Goal: Information Seeking & Learning: Learn about a topic

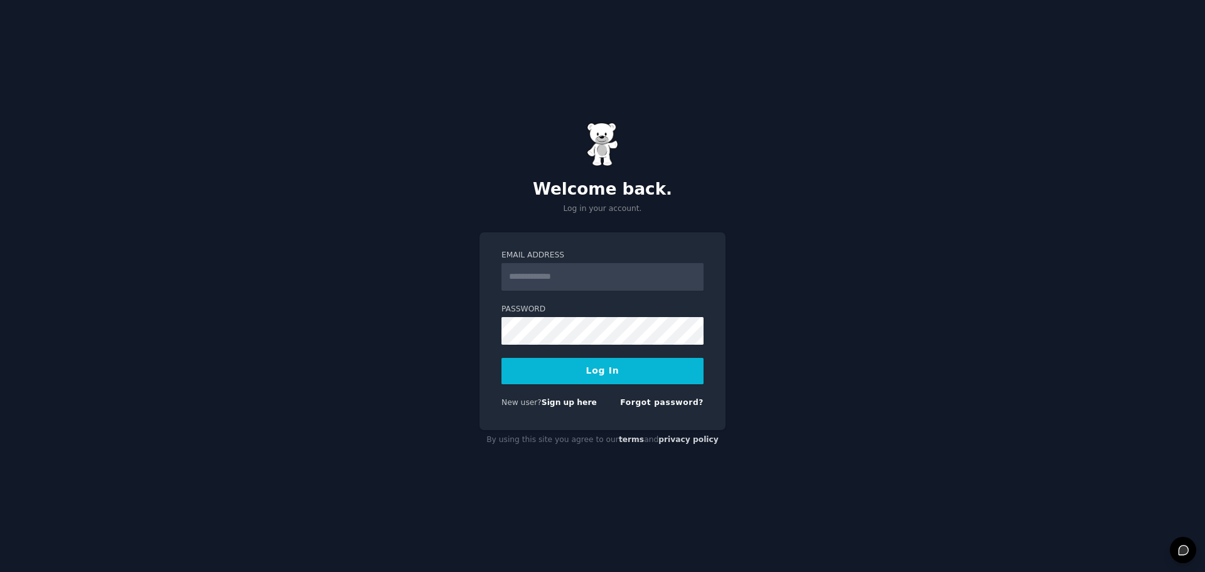
drag, startPoint x: 0, startPoint y: 0, endPoint x: 604, endPoint y: 287, distance: 668.6
click at [604, 287] on input "Email Address" at bounding box center [602, 277] width 202 height 28
type input "**********"
click at [604, 378] on button "Log In" at bounding box center [602, 371] width 202 height 26
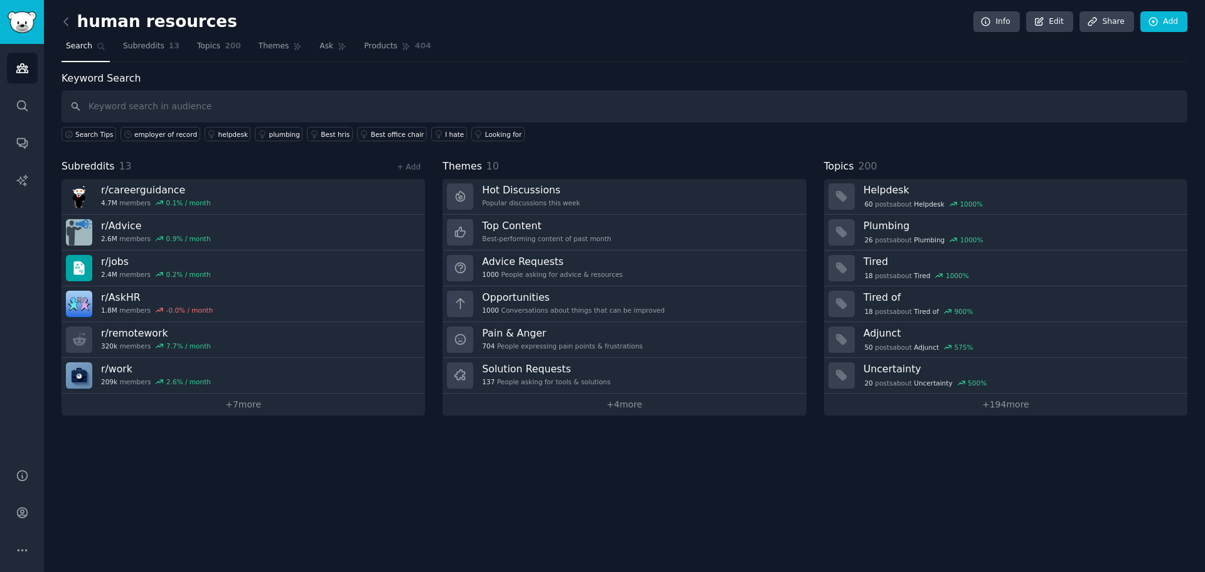
click at [150, 109] on input "text" at bounding box center [624, 106] width 1126 height 32
type input "workmotion"
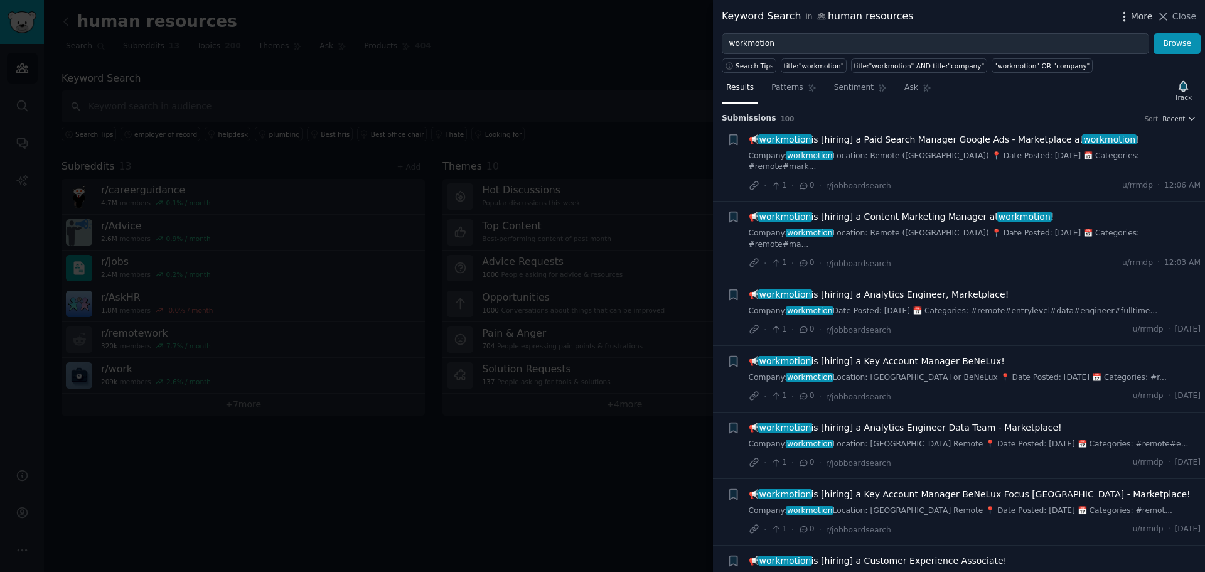
click at [1131, 18] on icon "button" at bounding box center [1124, 16] width 13 height 13
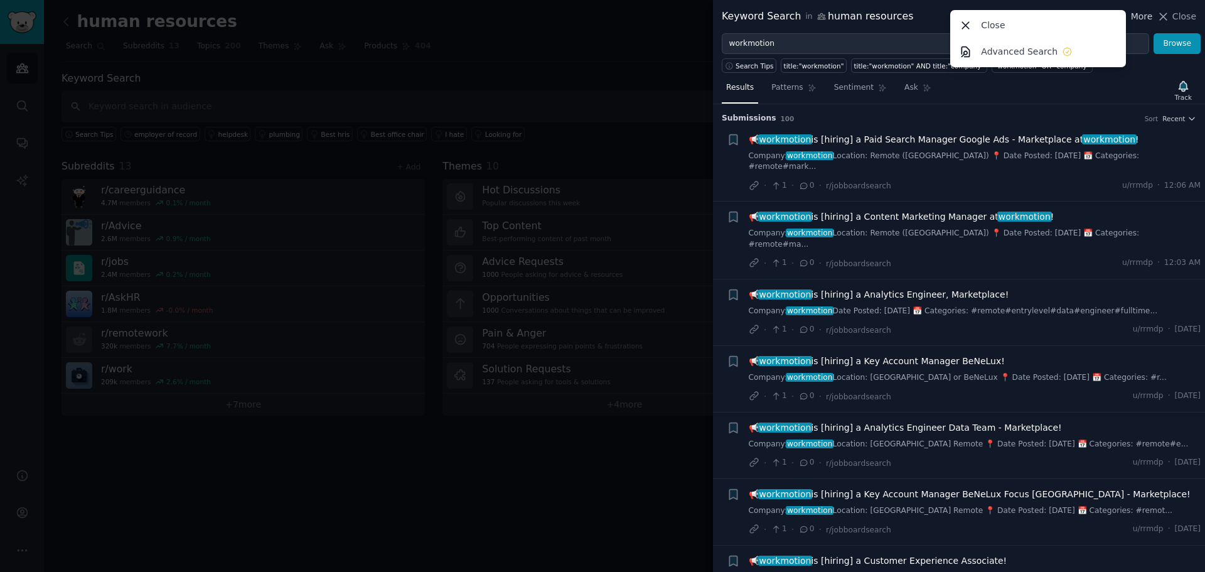
click at [1131, 18] on icon "button" at bounding box center [1124, 16] width 13 height 13
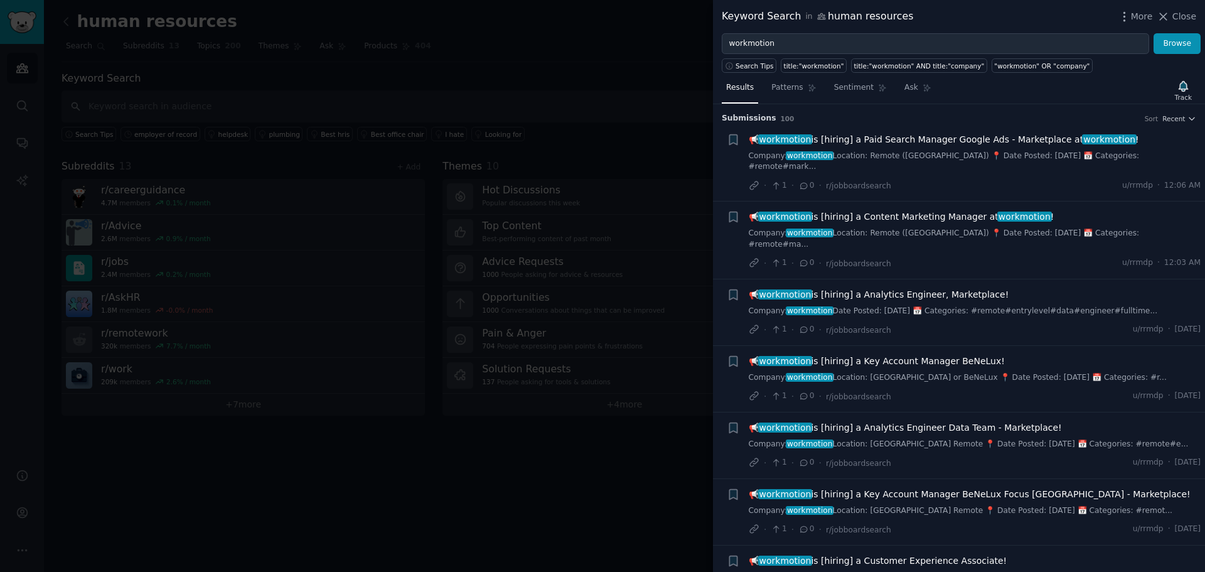
click at [1177, 112] on div "Submission s 100 Sort Recent" at bounding box center [959, 114] width 474 height 20
click at [1179, 117] on span "Recent" at bounding box center [1173, 118] width 23 height 9
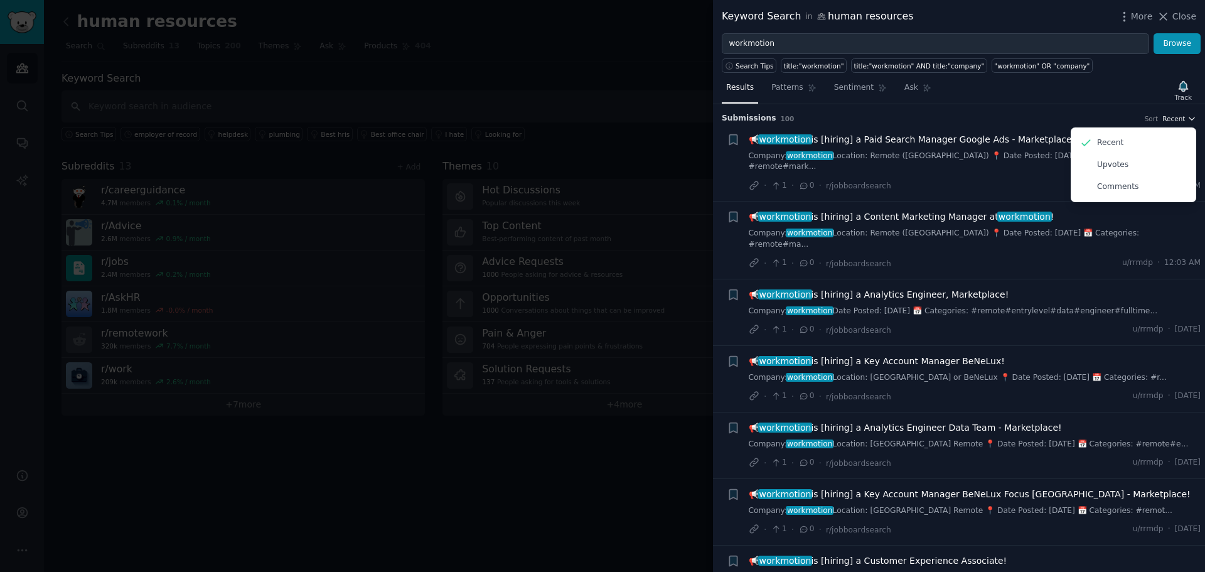
click at [1179, 117] on span "Recent" at bounding box center [1173, 118] width 23 height 9
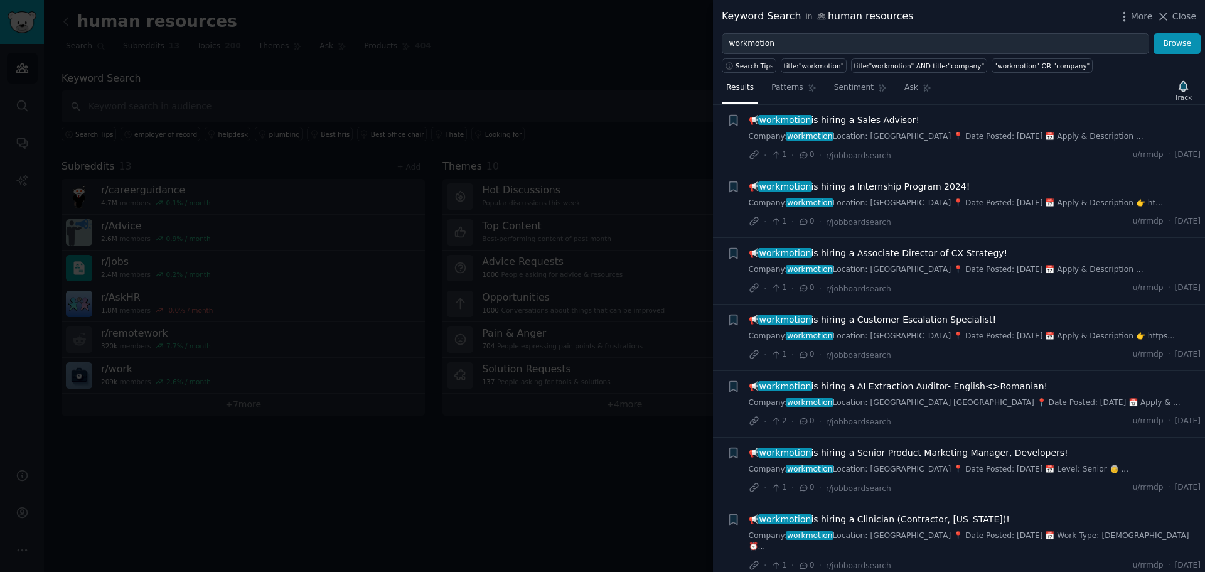
scroll to position [6204, 0]
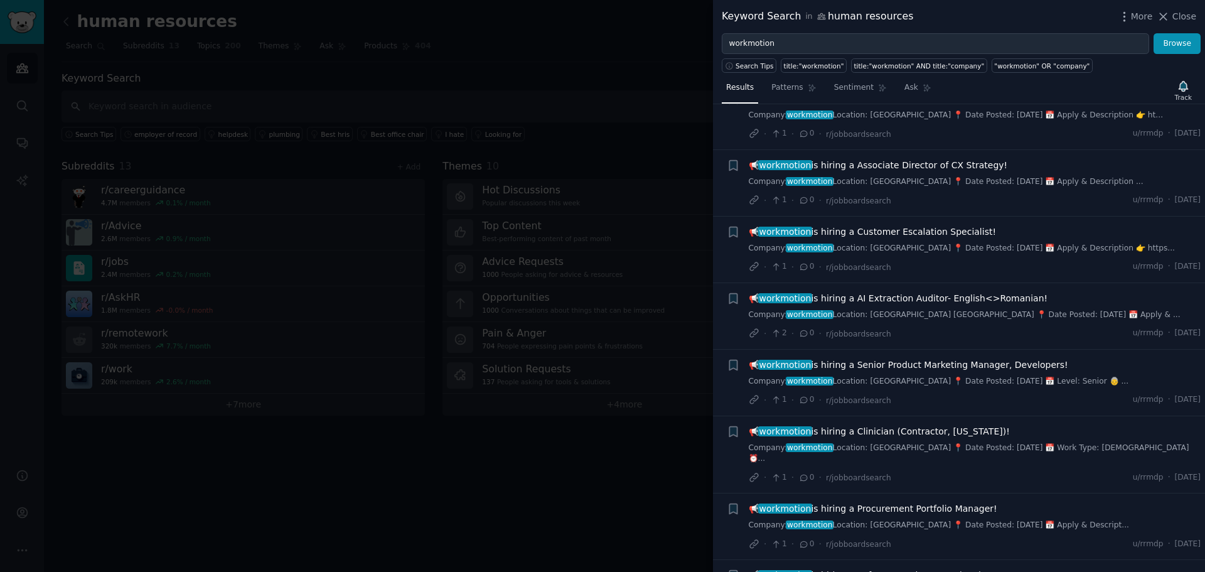
click at [636, 465] on div at bounding box center [602, 286] width 1205 height 572
